Goal: Task Accomplishment & Management: Manage account settings

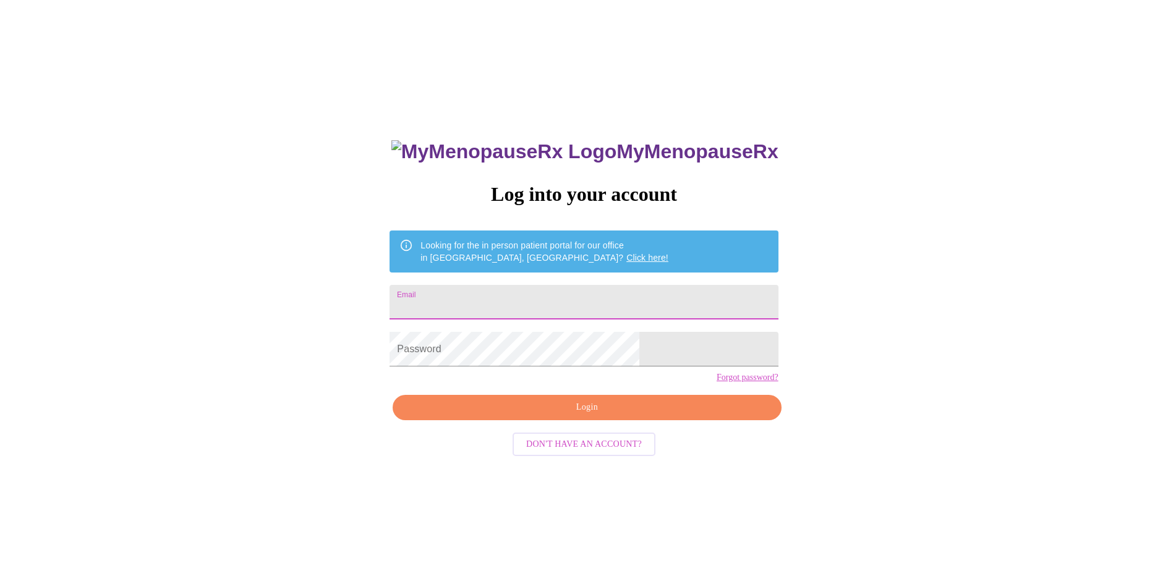
click at [511, 302] on input "Email" at bounding box center [584, 302] width 388 height 35
type input "[EMAIL_ADDRESS][DOMAIN_NAME]"
click at [717, 383] on link "Forgot password?" at bounding box center [748, 378] width 62 height 10
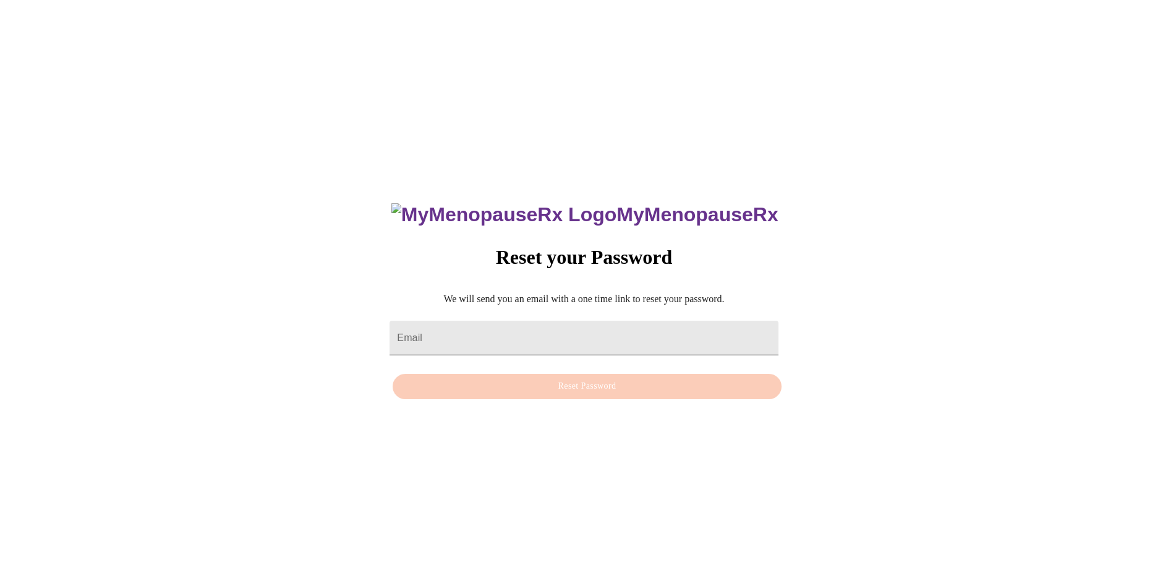
click at [459, 333] on input "Email" at bounding box center [584, 338] width 388 height 35
type input "rbgix@hotmail.com"
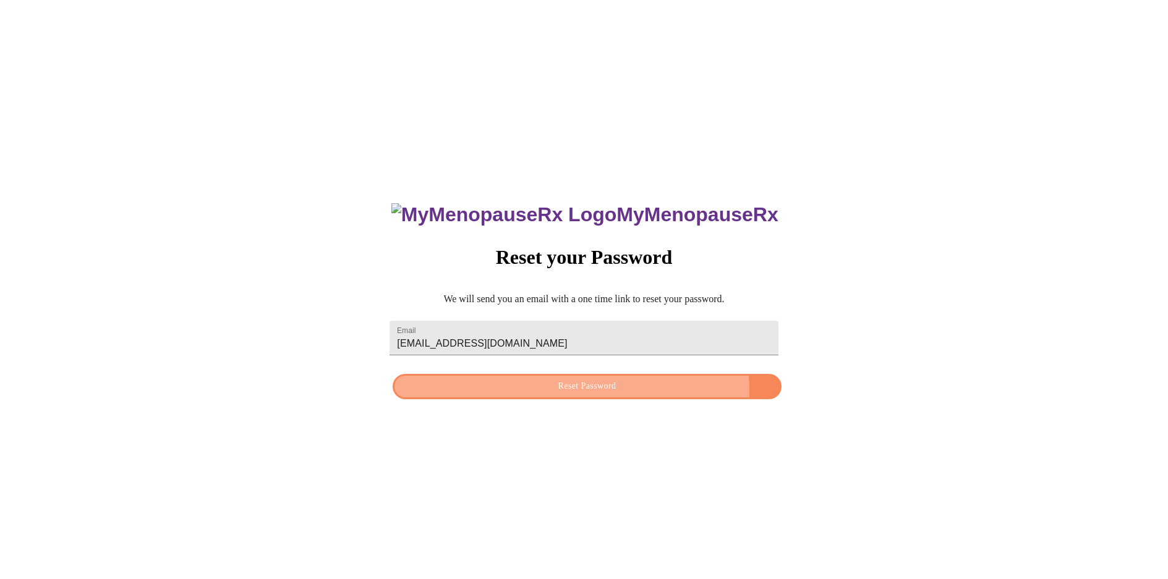
click at [613, 393] on span "Reset Password" at bounding box center [587, 386] width 360 height 15
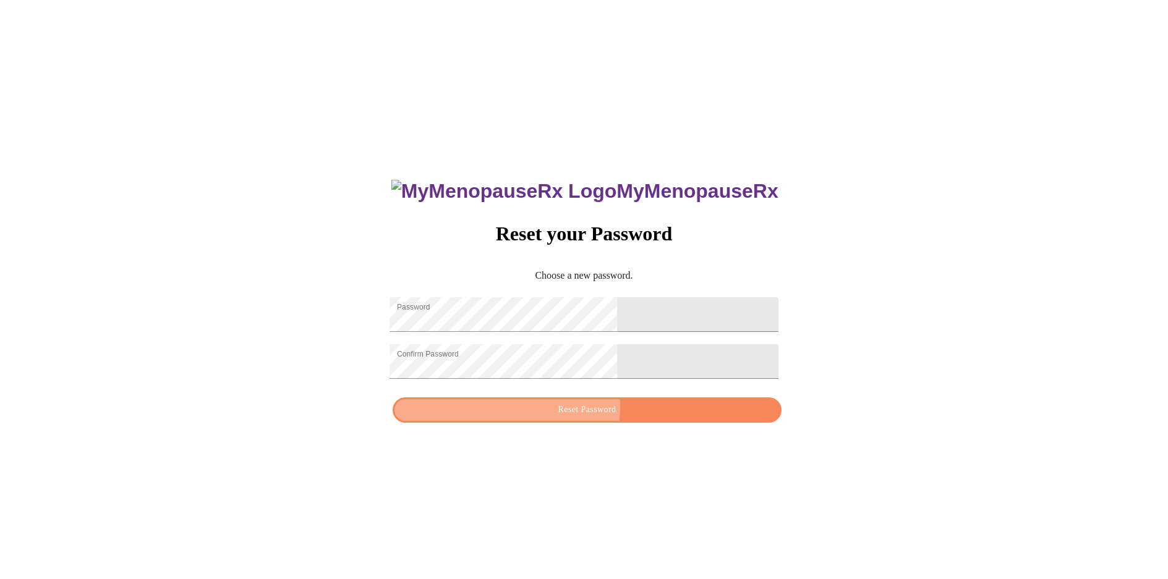
click at [568, 416] on span "Reset Password" at bounding box center [587, 410] width 360 height 15
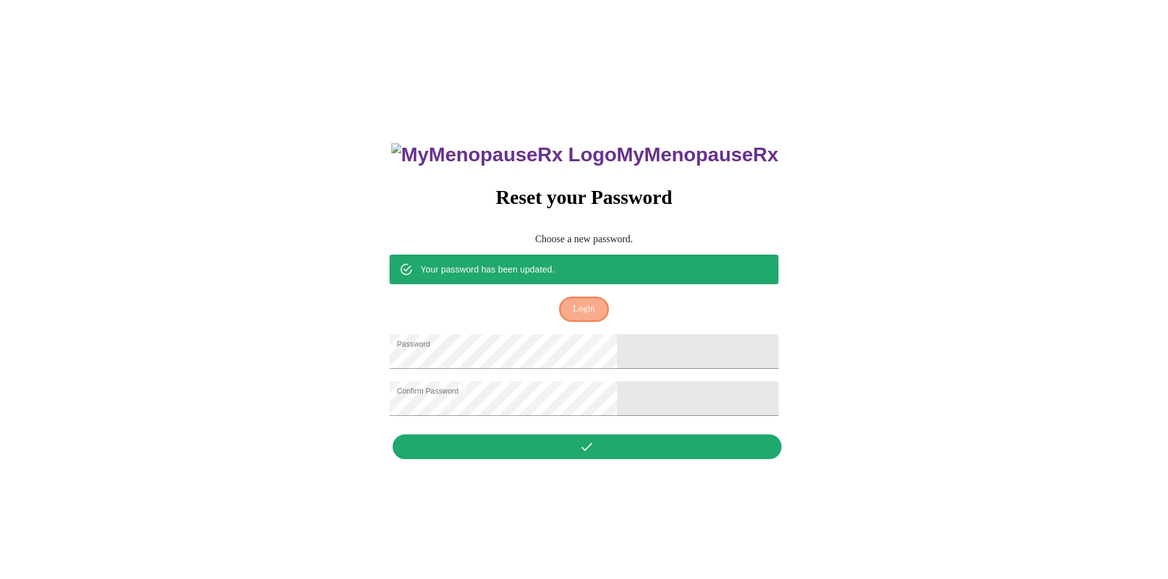
click at [587, 302] on span "Login" at bounding box center [584, 309] width 22 height 15
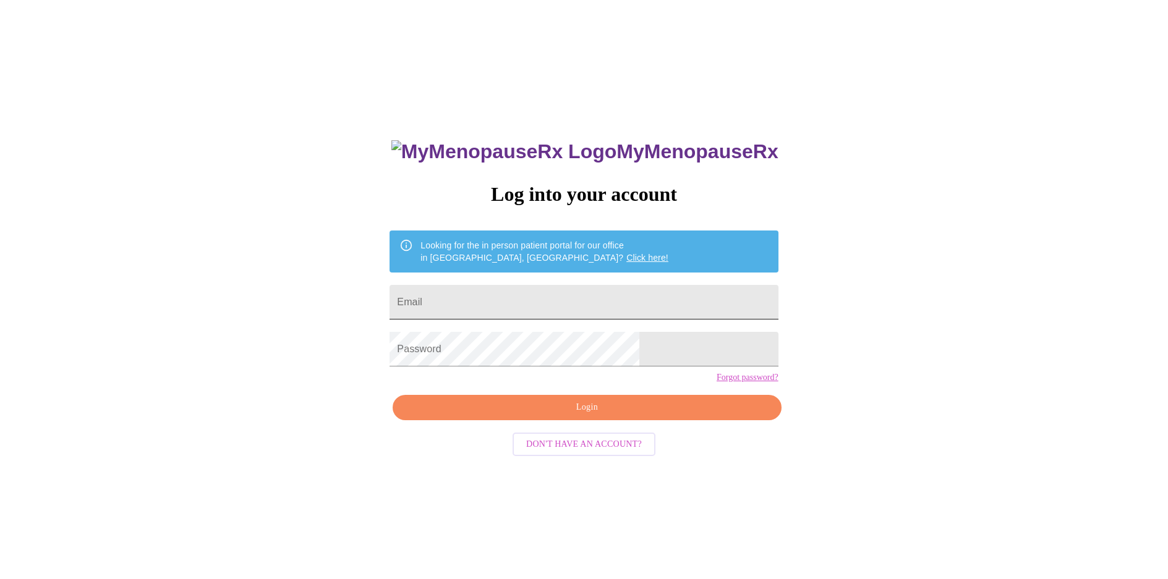
click at [498, 293] on input "Email" at bounding box center [584, 302] width 388 height 35
type input "rbgix@hotmail.com"
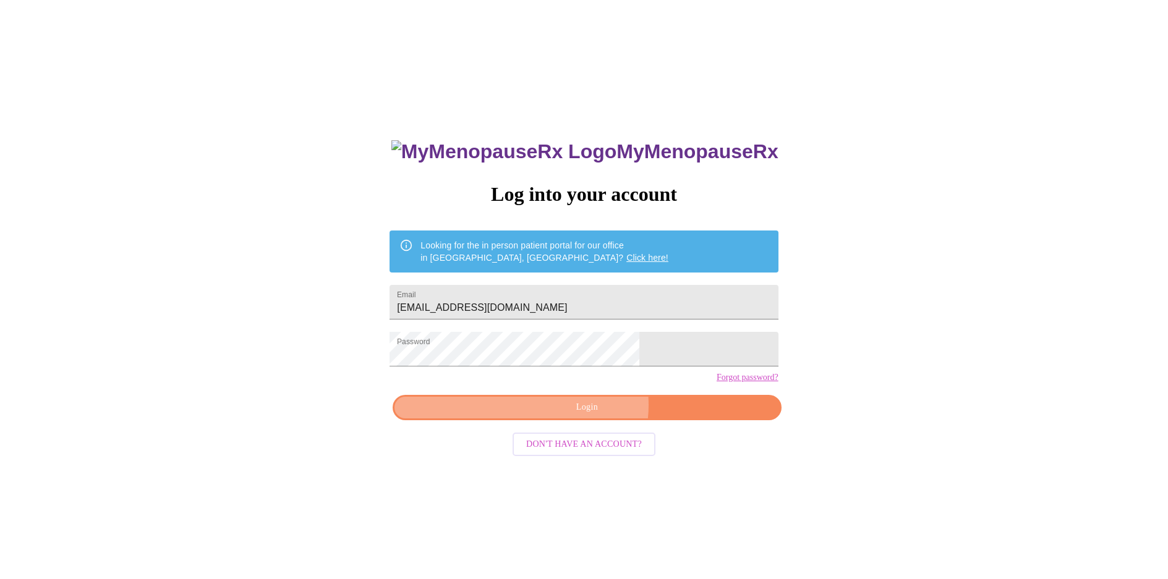
click at [591, 416] on span "Login" at bounding box center [587, 407] width 360 height 15
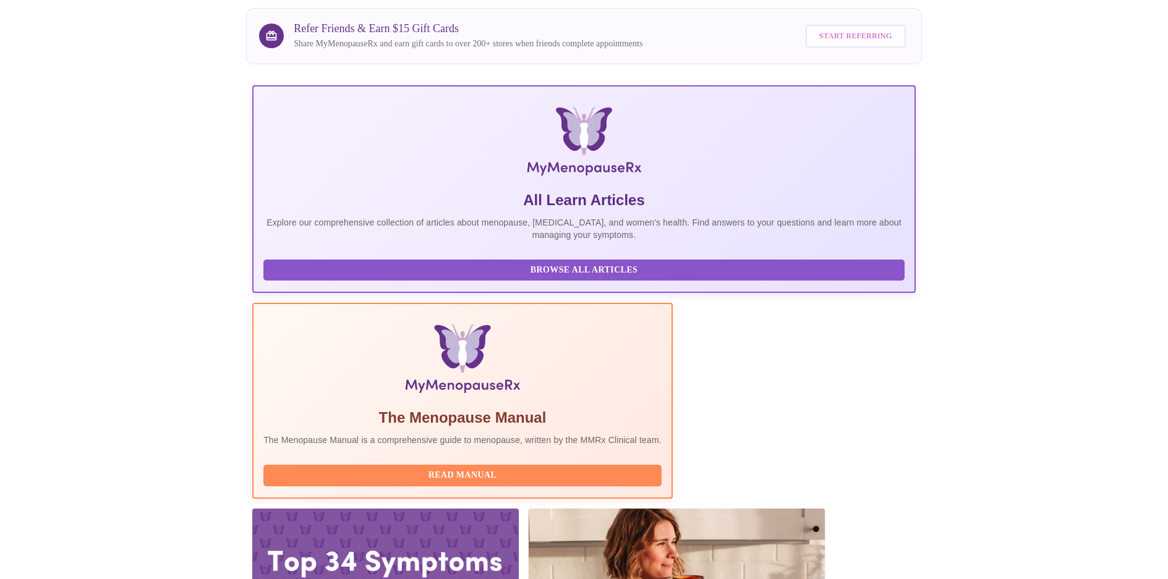
scroll to position [186, 0]
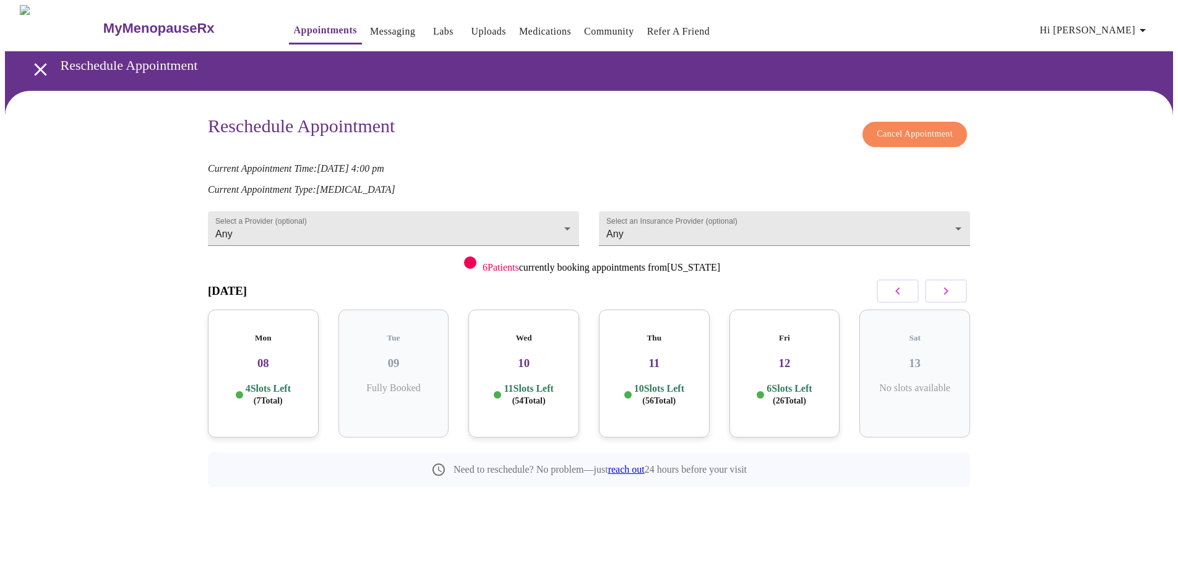
click at [928, 129] on span "Cancel Appointment" at bounding box center [914, 134] width 76 height 15
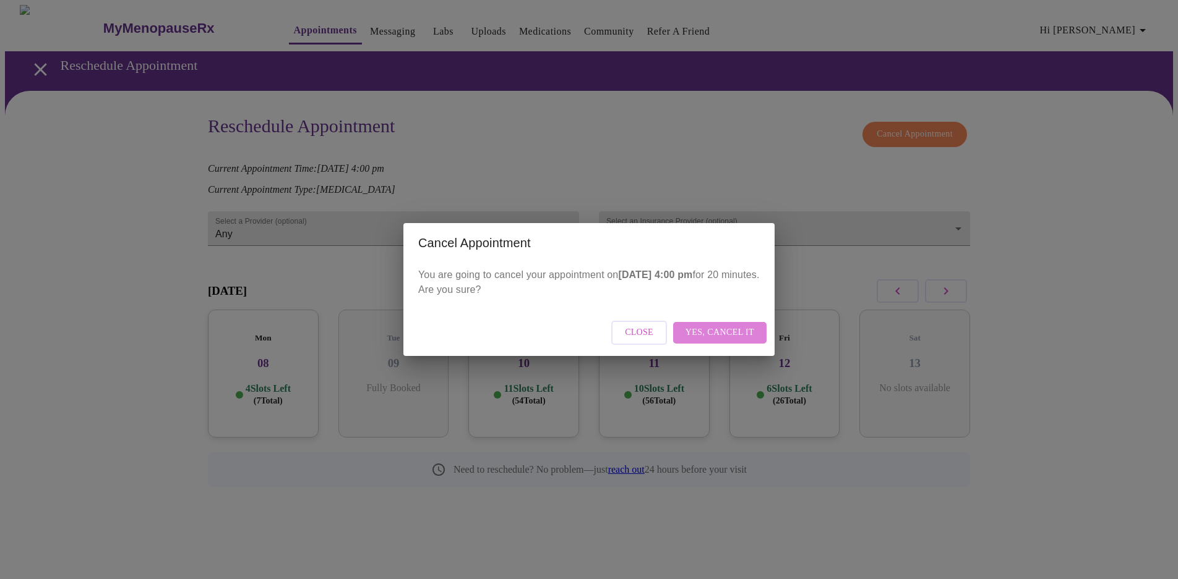
click at [737, 330] on span "Yes, cancel it" at bounding box center [719, 332] width 69 height 15
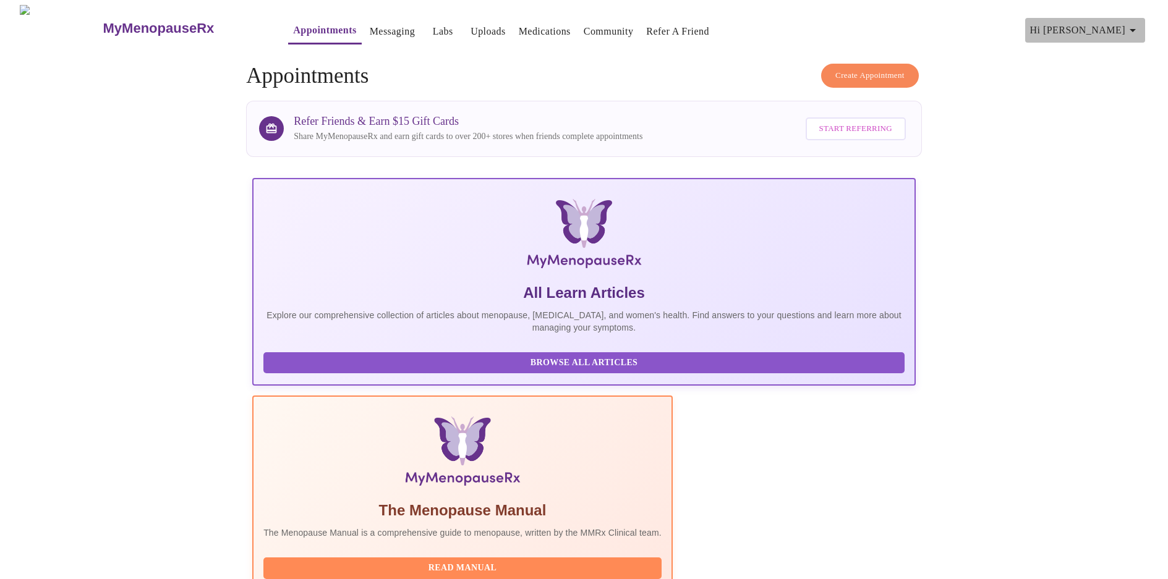
click at [1138, 28] on icon "button" at bounding box center [1133, 30] width 15 height 15
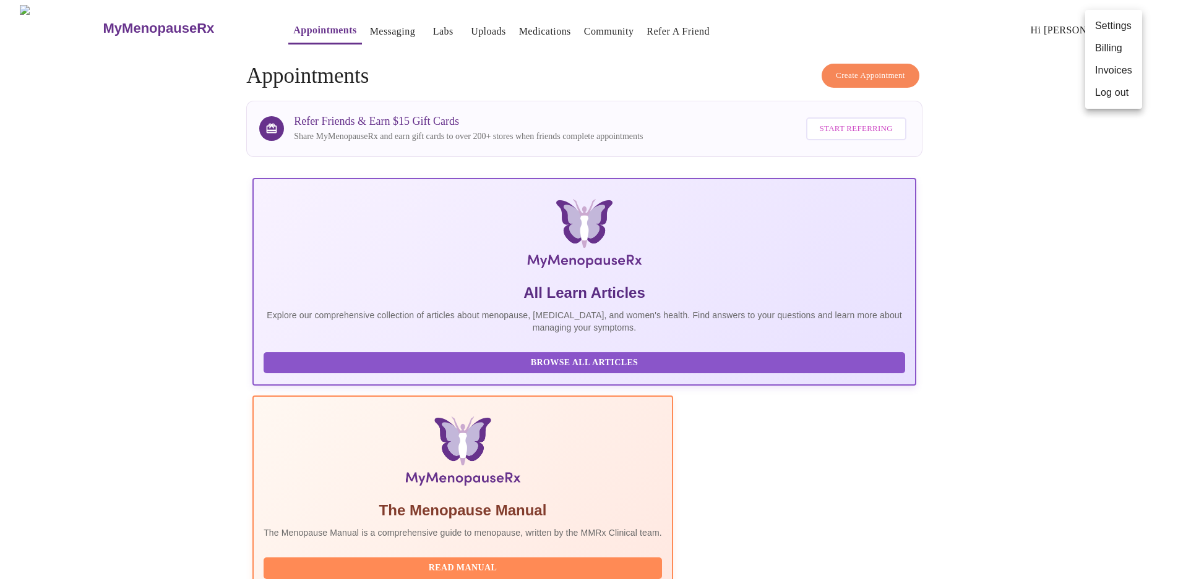
click at [1115, 95] on li "Log out" at bounding box center [1113, 93] width 57 height 22
